Goal: Use online tool/utility: Utilize a website feature to perform a specific function

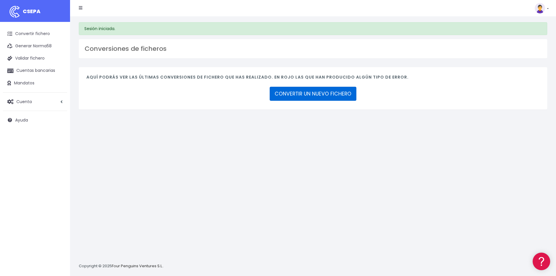
click at [286, 100] on link "CONVERTIR UN NUEVO FICHERO" at bounding box center [313, 94] width 87 height 14
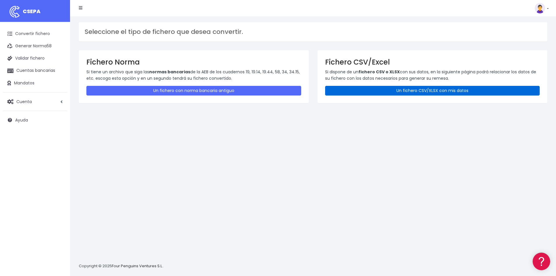
click at [350, 89] on link "Un fichero CSV/XLSX con mis datos" at bounding box center [432, 91] width 215 height 10
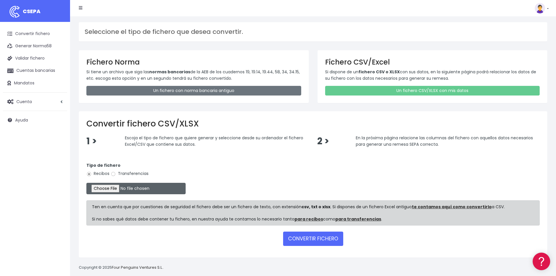
click at [114, 187] on input "file" at bounding box center [135, 188] width 99 height 11
type input "C:\fakepath\REMESA 10 (1).xlsx"
click at [302, 242] on button "CONVERTIR FICHERO" at bounding box center [313, 238] width 60 height 14
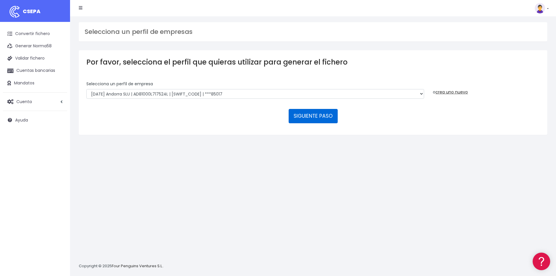
click at [312, 113] on button "SIGUIENTE PASO" at bounding box center [313, 116] width 49 height 14
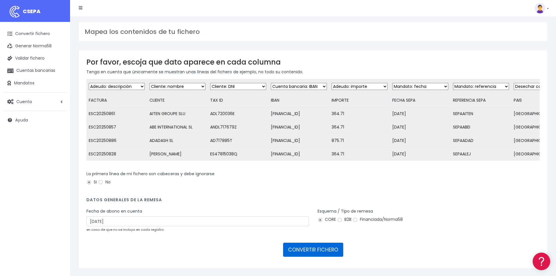
click at [313, 256] on button "CONVERTIR FICHERO" at bounding box center [313, 249] width 60 height 14
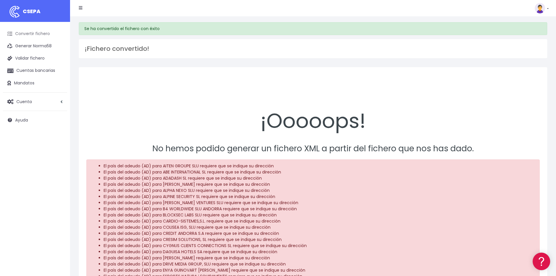
click at [28, 35] on link "Convertir fichero" at bounding box center [35, 34] width 64 height 12
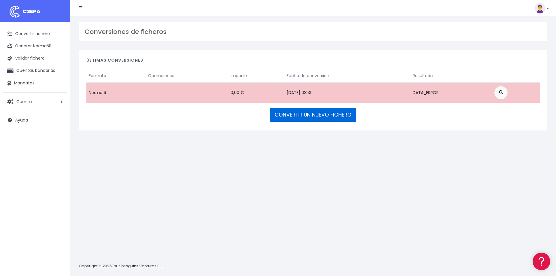
click at [323, 113] on link "CONVERTIR UN NUEVO FICHERO" at bounding box center [313, 115] width 87 height 14
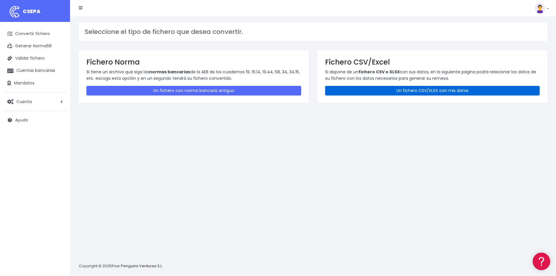
click at [392, 93] on link "Un fichero CSV/XLSX con mis datos" at bounding box center [432, 91] width 215 height 10
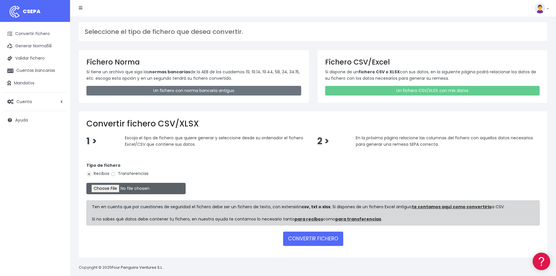
click at [132, 188] on input "file" at bounding box center [135, 188] width 99 height 11
type input "C:\fakepath\REMESA 10 (1).xlsx"
click at [316, 240] on button "CONVERTIR FICHERO" at bounding box center [313, 238] width 60 height 14
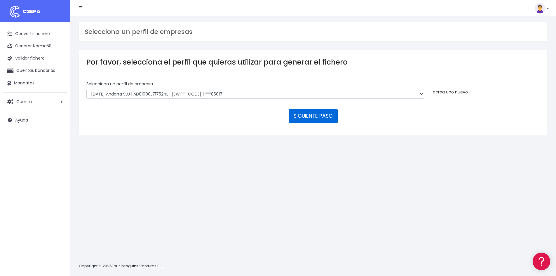
click at [309, 116] on button "SIGUIENTE PASO" at bounding box center [313, 116] width 49 height 14
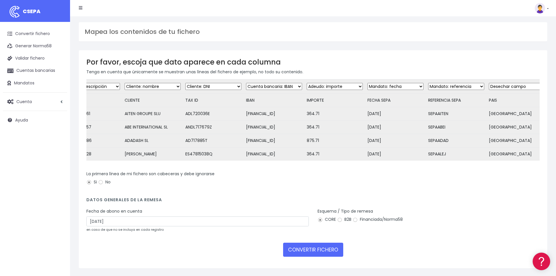
scroll to position [0, 38]
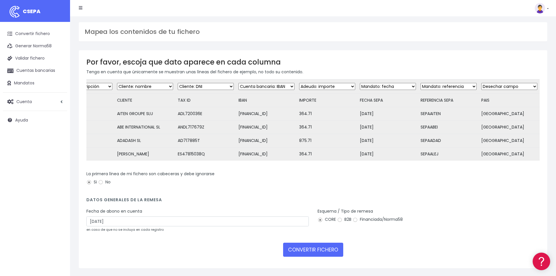
click at [501, 88] on select "Desechar campo Cliente: nombre Cliente: DNI Cliente: Email Cliente: Dirección C…" at bounding box center [509, 86] width 56 height 7
select select "address"
click at [481, 83] on select "Desechar campo Cliente: nombre Cliente: DNI Cliente: Email Cliente: Dirección C…" at bounding box center [509, 86] width 56 height 7
click at [306, 256] on button "CONVERTIR FICHERO" at bounding box center [313, 249] width 60 height 14
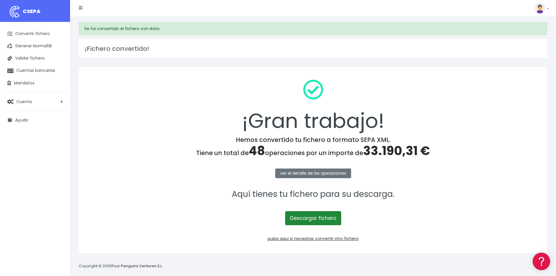
click at [305, 216] on link "Descargar fichero" at bounding box center [313, 218] width 56 height 14
click at [276, 20] on div "Se ha convertido el fichero con éxito ¡Fichero convertido! ¡Gran trabajo! Hemos…" at bounding box center [313, 145] width 486 height 259
